Goal: Check status: Check status

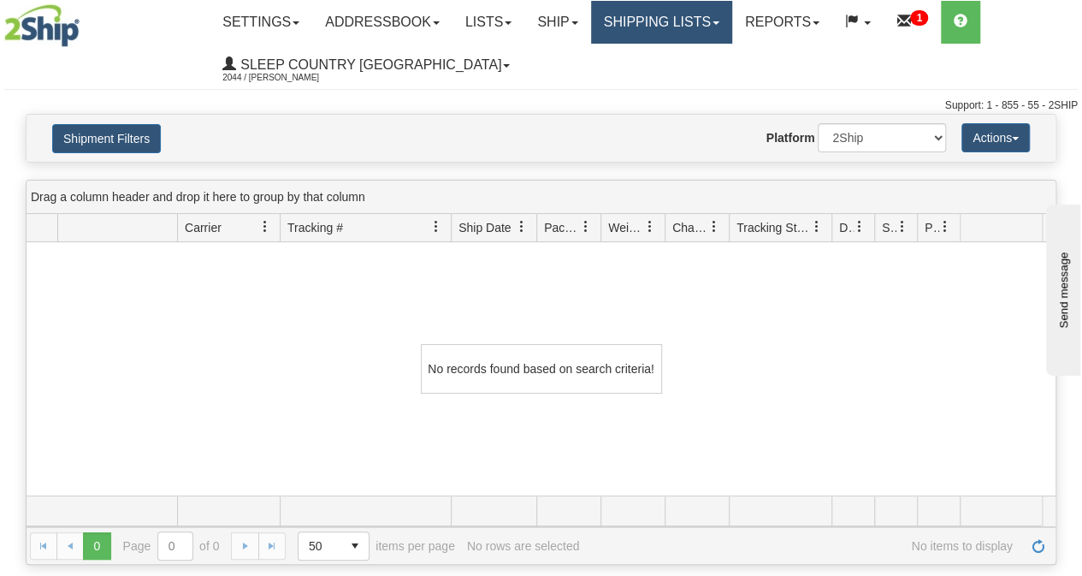
click at [712, 14] on link "Shipping lists" at bounding box center [661, 22] width 141 height 43
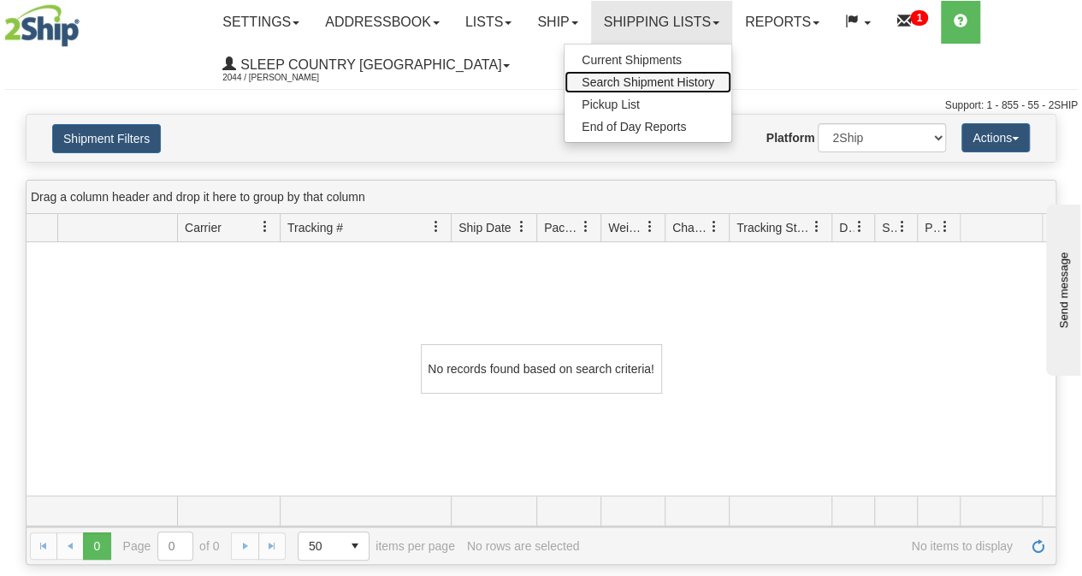
click at [670, 81] on span "Search Shipment History" at bounding box center [648, 82] width 133 height 14
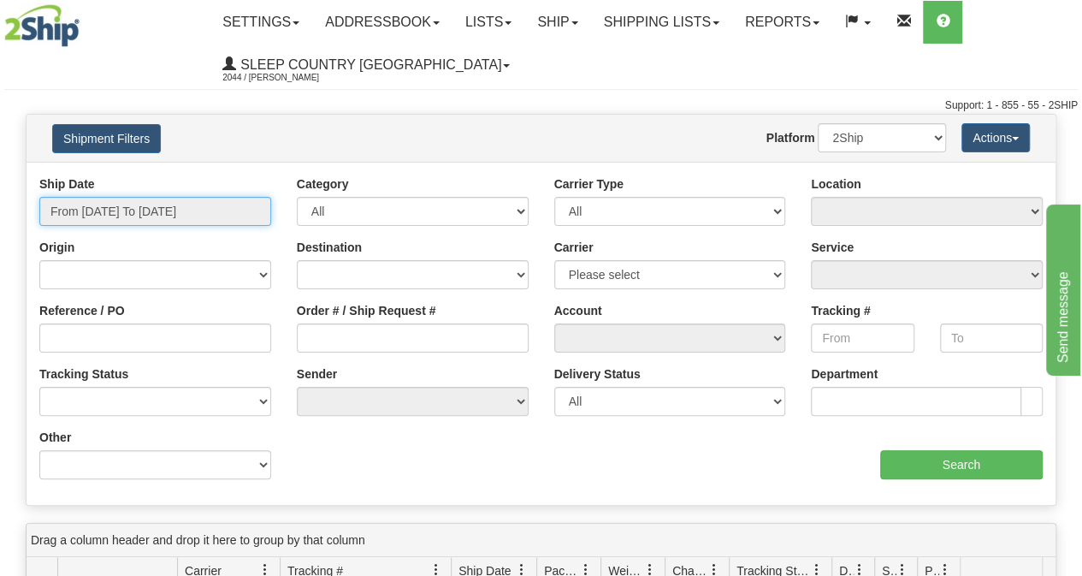
click at [157, 208] on input "From 10/03/2025 To 10/04/2025" at bounding box center [155, 211] width 232 height 29
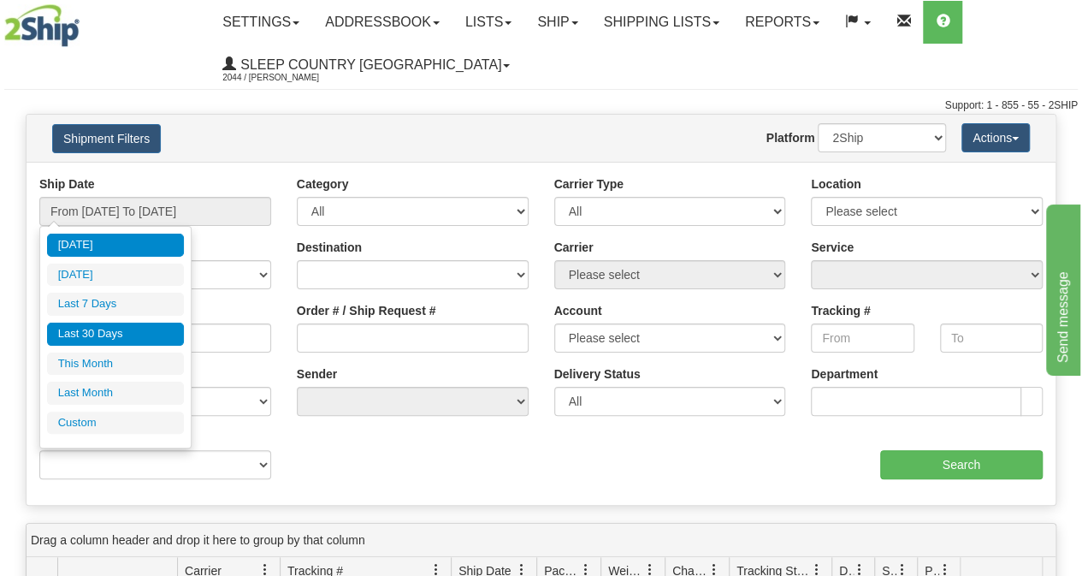
click at [82, 325] on li "Last 30 Days" at bounding box center [115, 333] width 137 height 23
type input "From 09/05/2025 To 10/04/2025"
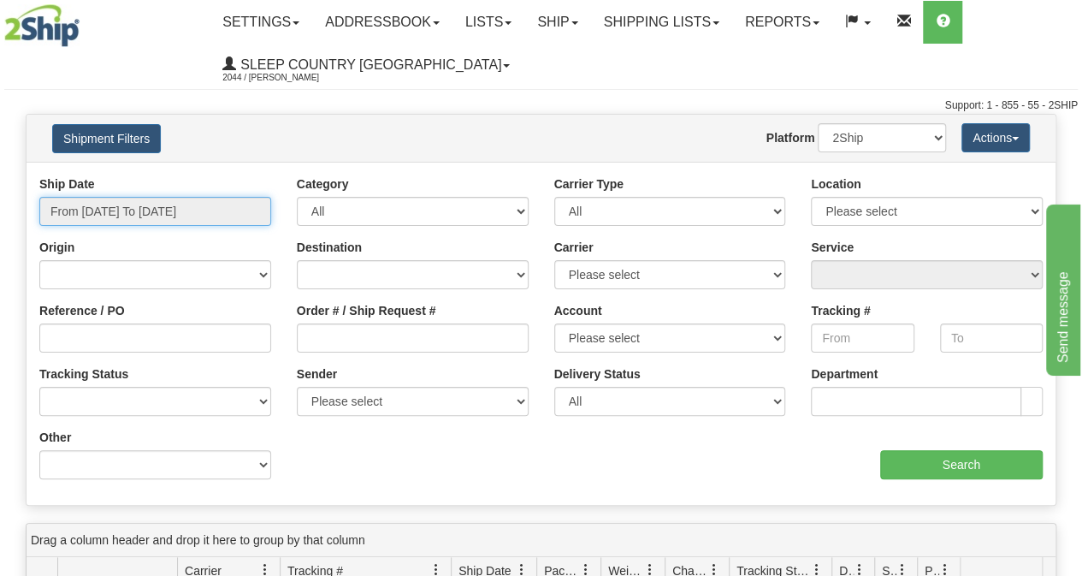
click at [154, 207] on input "From 09/05/2025 To 10/04/2025" at bounding box center [155, 211] width 232 height 29
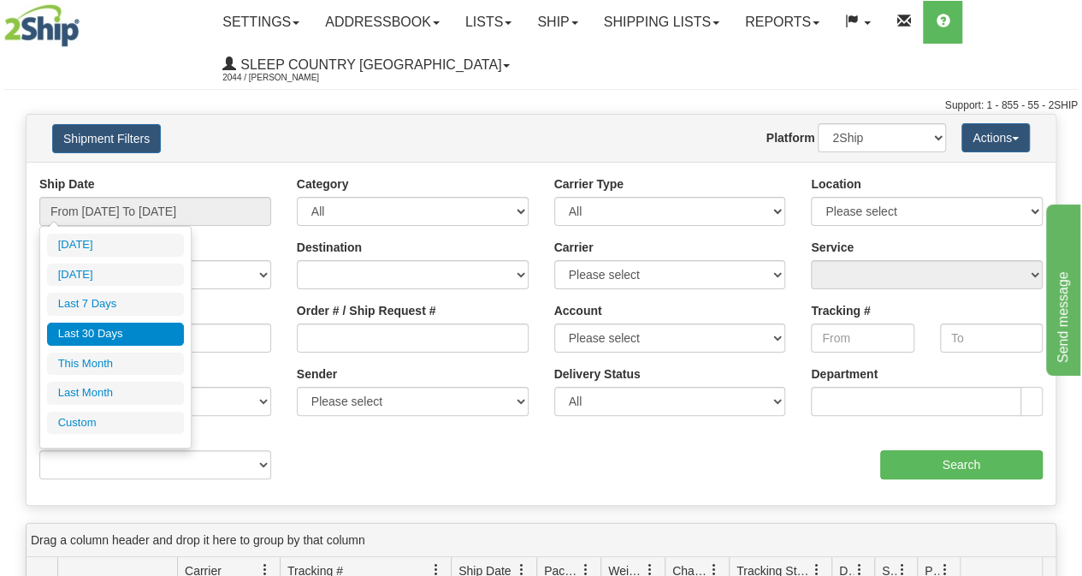
click at [103, 329] on li "Last 30 Days" at bounding box center [115, 333] width 137 height 23
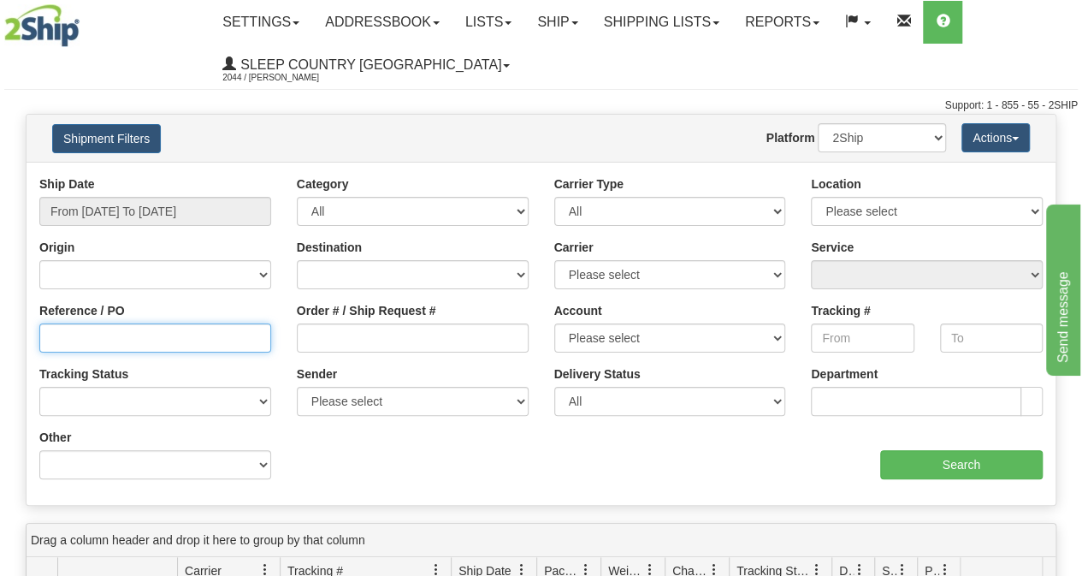
click at [188, 334] on input "Reference / PO" at bounding box center [155, 337] width 232 height 29
paste input "9000I127617"
type input "9000I127617"
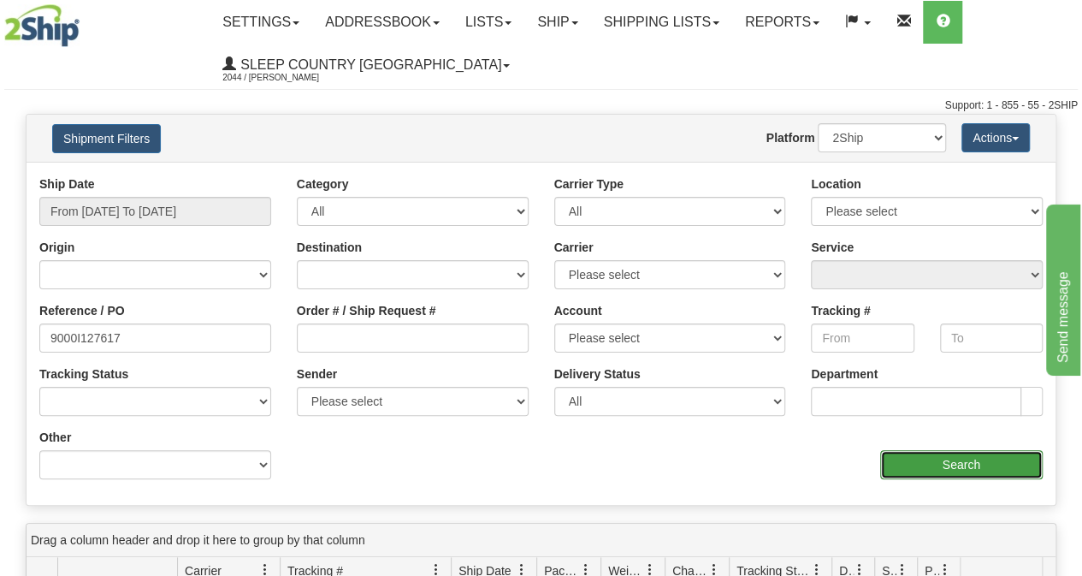
click at [921, 466] on input "Search" at bounding box center [961, 464] width 163 height 29
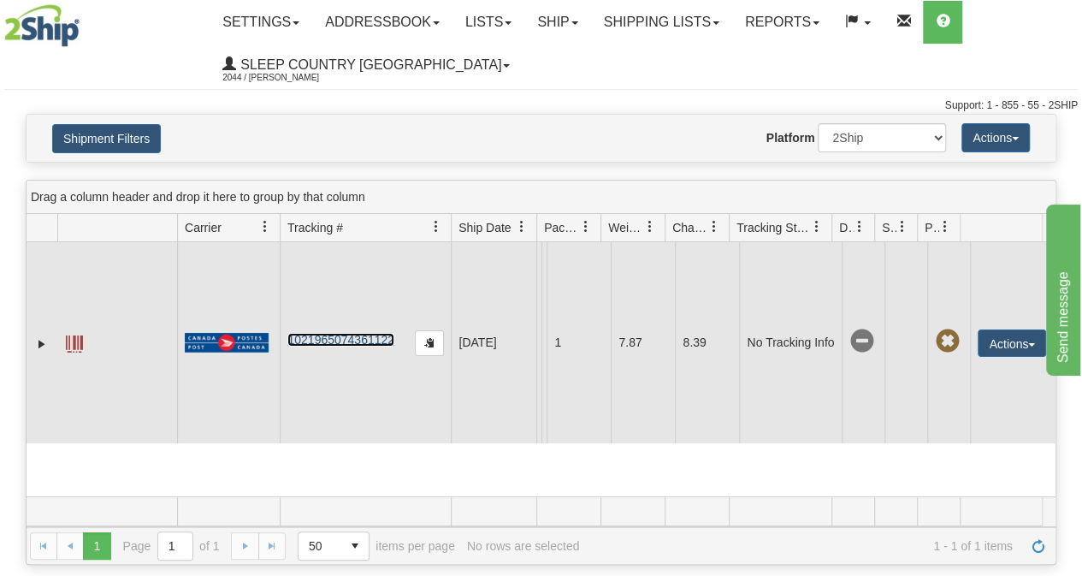
click at [340, 336] on link "1021965074361122" at bounding box center [340, 340] width 107 height 14
